Goal: Consume media (video, audio): Consume media (video, audio)

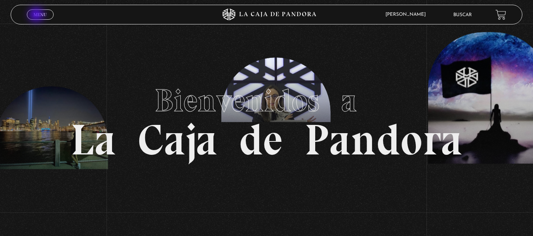
click at [37, 15] on span "Menu" at bounding box center [40, 14] width 13 height 5
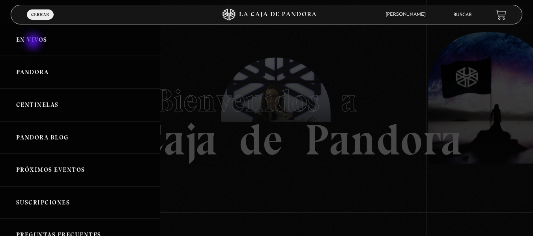
click at [34, 40] on link "En vivos" at bounding box center [80, 40] width 160 height 33
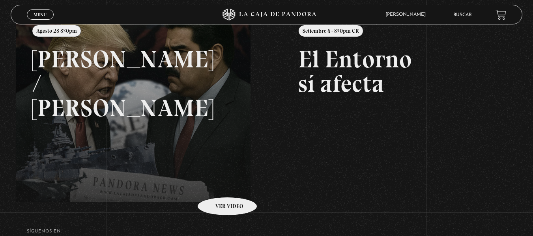
scroll to position [118, 0]
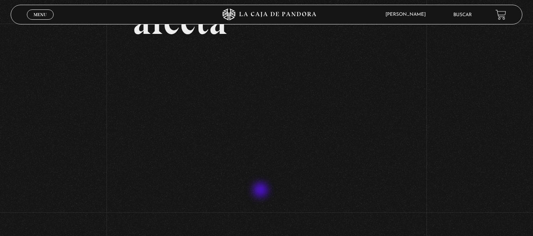
scroll to position [110, 0]
